Goal: Task Accomplishment & Management: Manage account settings

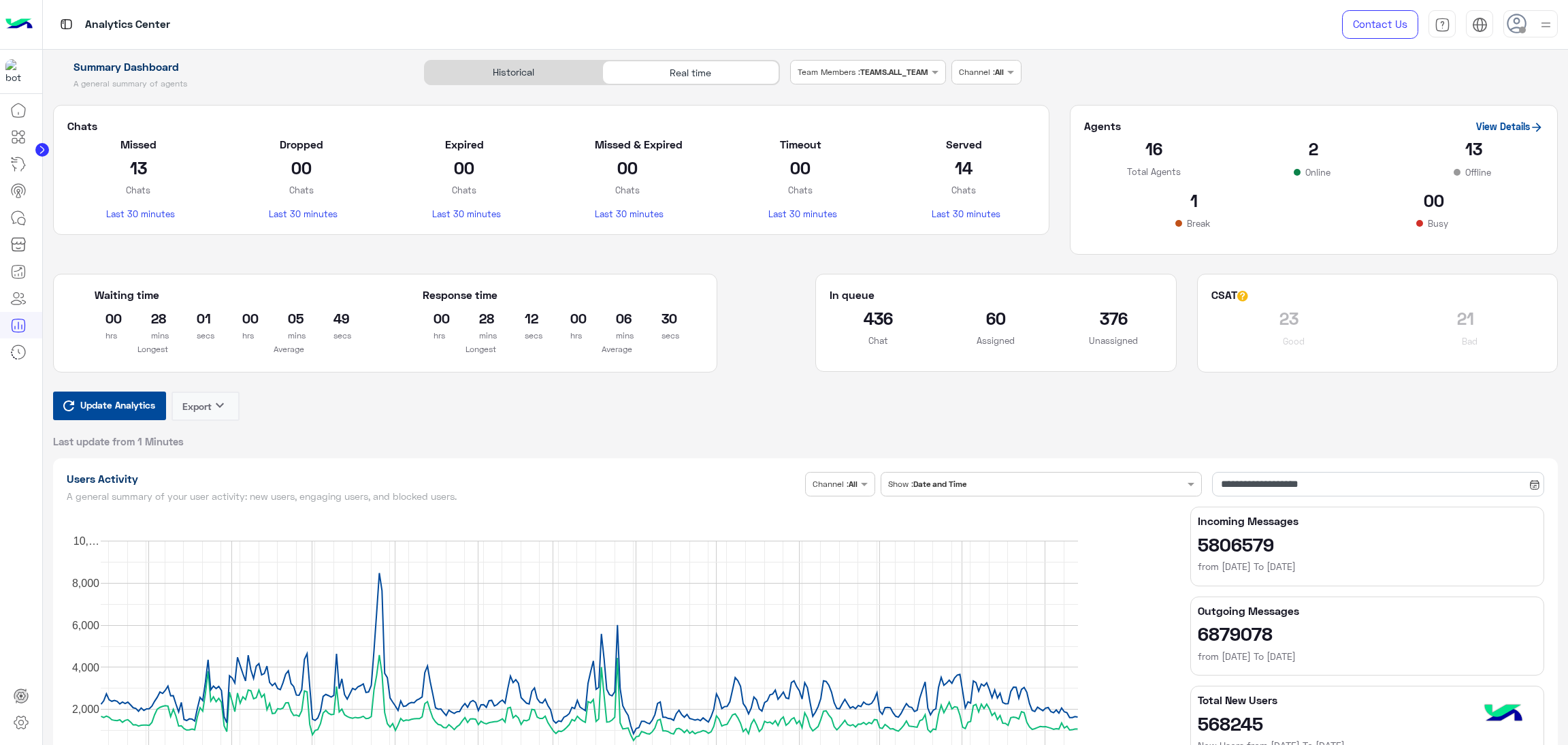
click at [115, 401] on span "Update Analytics" at bounding box center [118, 405] width 82 height 18
click at [122, 412] on span "Update Analytics" at bounding box center [118, 405] width 82 height 18
click at [144, 396] on button "Update Analytics" at bounding box center [109, 406] width 113 height 29
click at [1123, 320] on h2 "369" at bounding box center [1113, 318] width 97 height 22
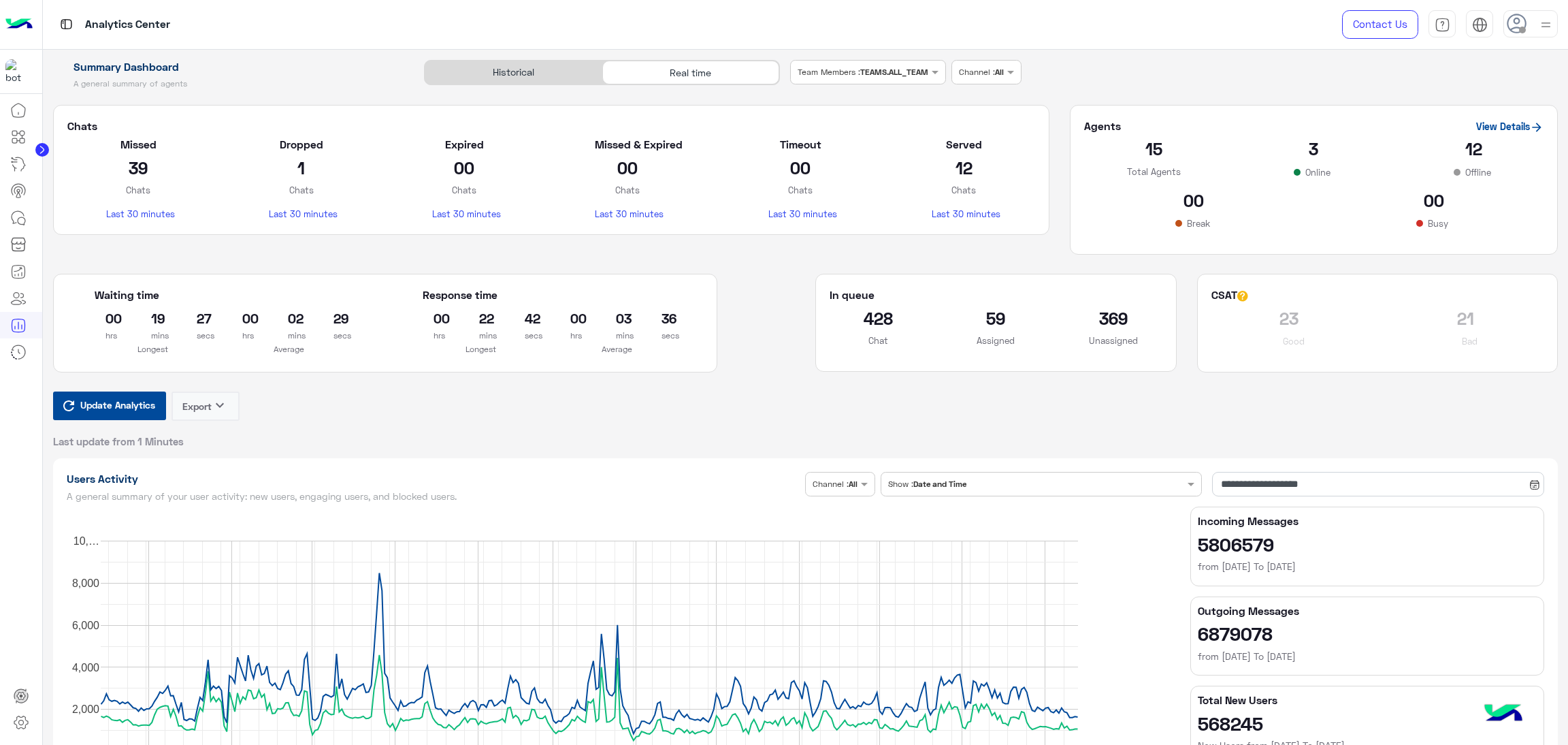
click at [1107, 312] on h2 "369" at bounding box center [1113, 318] width 97 height 22
click at [1063, 292] on div "In queue" at bounding box center [996, 298] width 332 height 19
click at [136, 410] on span "Update Analytics" at bounding box center [118, 405] width 82 height 18
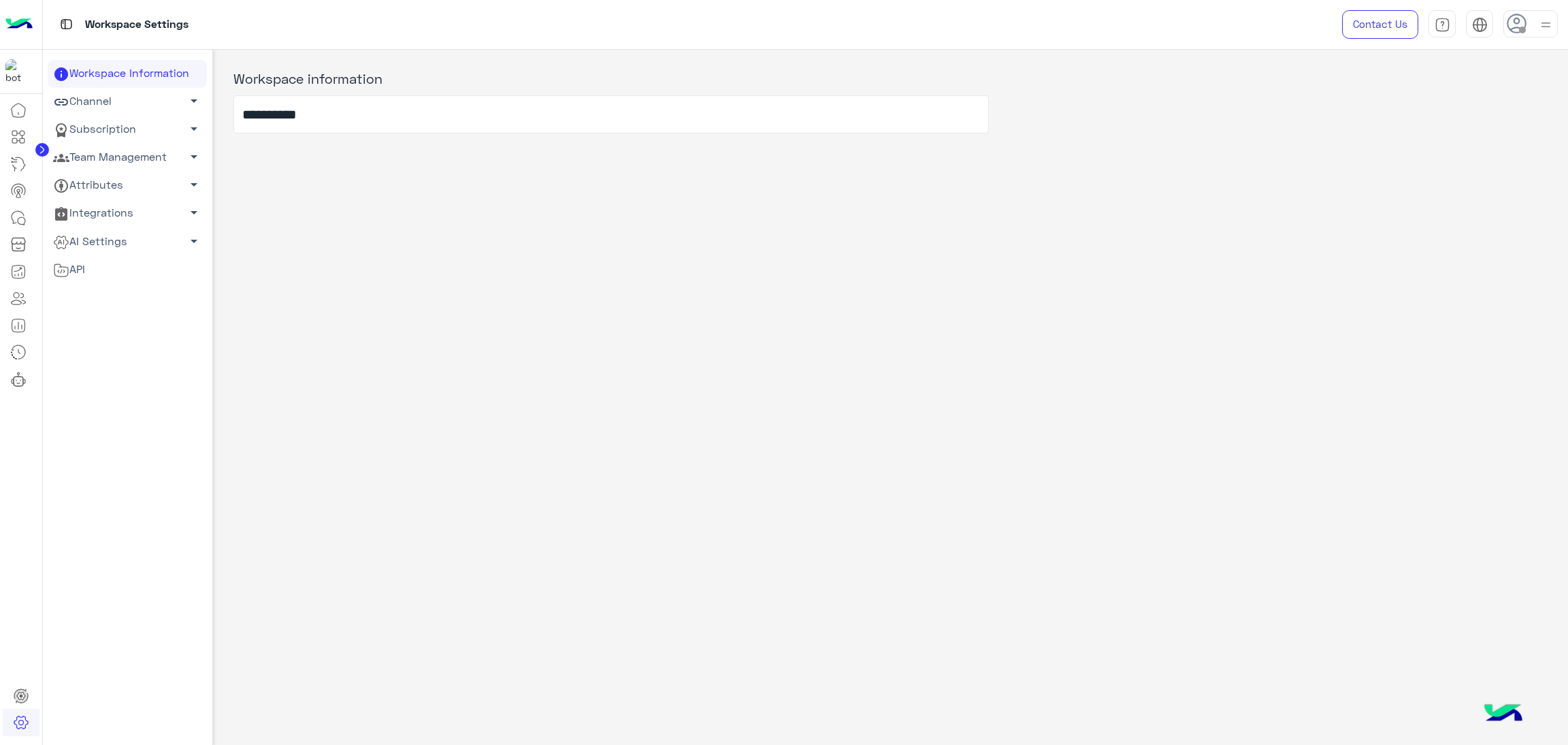
click at [148, 146] on link "Team Management arrow_drop_down" at bounding box center [127, 157] width 159 height 28
click at [124, 181] on link "Team Members" at bounding box center [127, 184] width 159 height 24
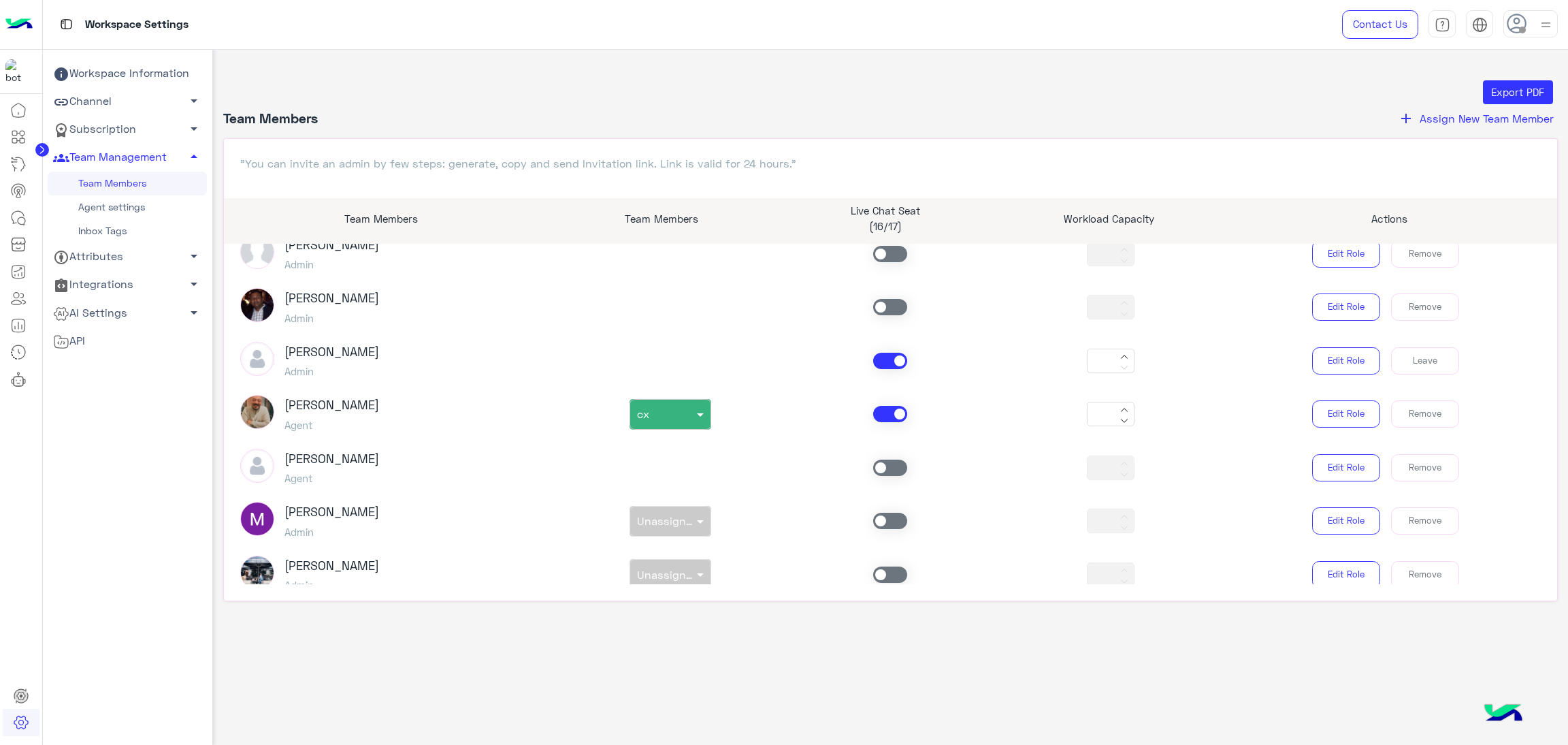
scroll to position [102, 0]
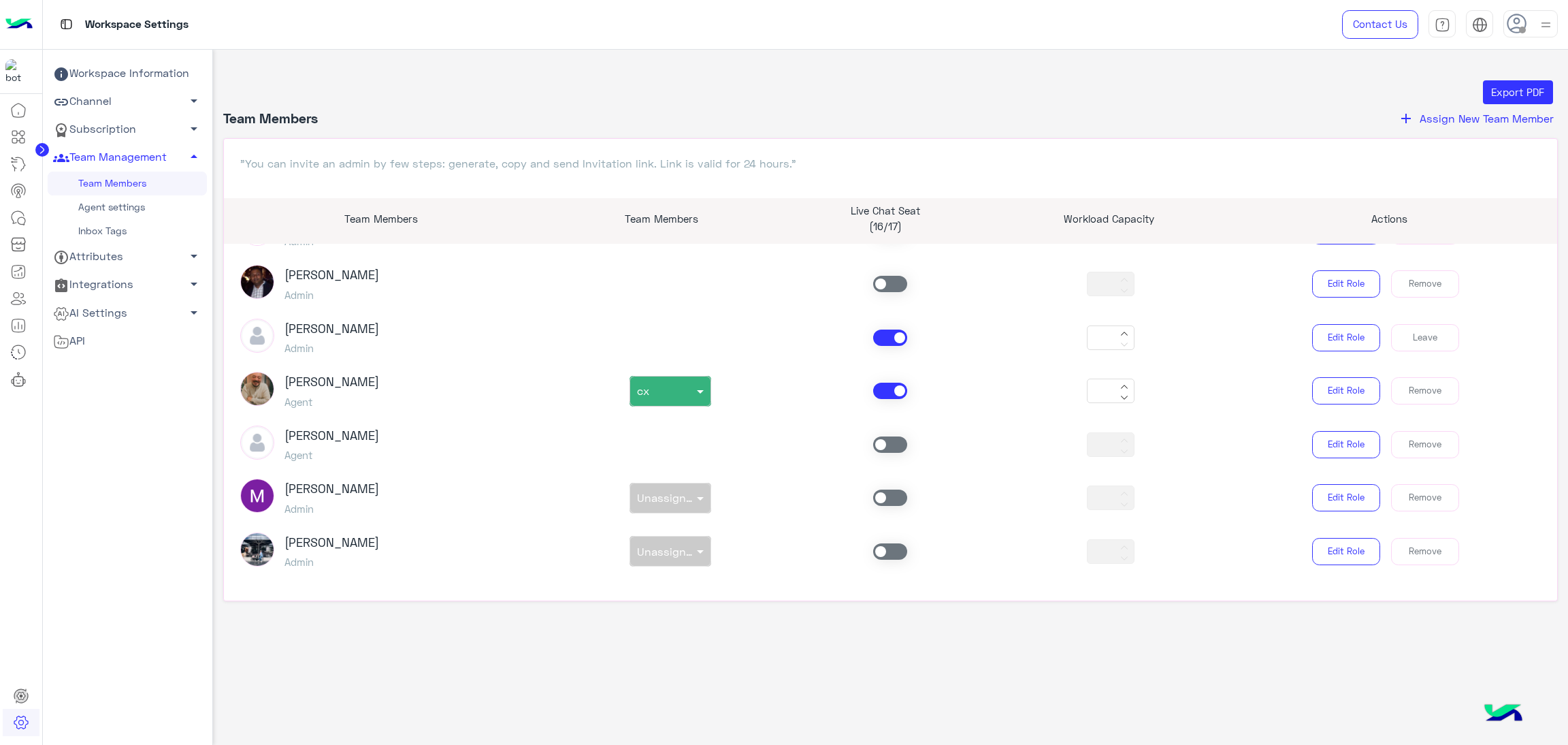
click at [914, 390] on div at bounding box center [890, 391] width 221 height 16
click at [893, 390] on span at bounding box center [890, 391] width 34 height 16
type input "*"
type input "**"
